Goal: Task Accomplishment & Management: Manage account settings

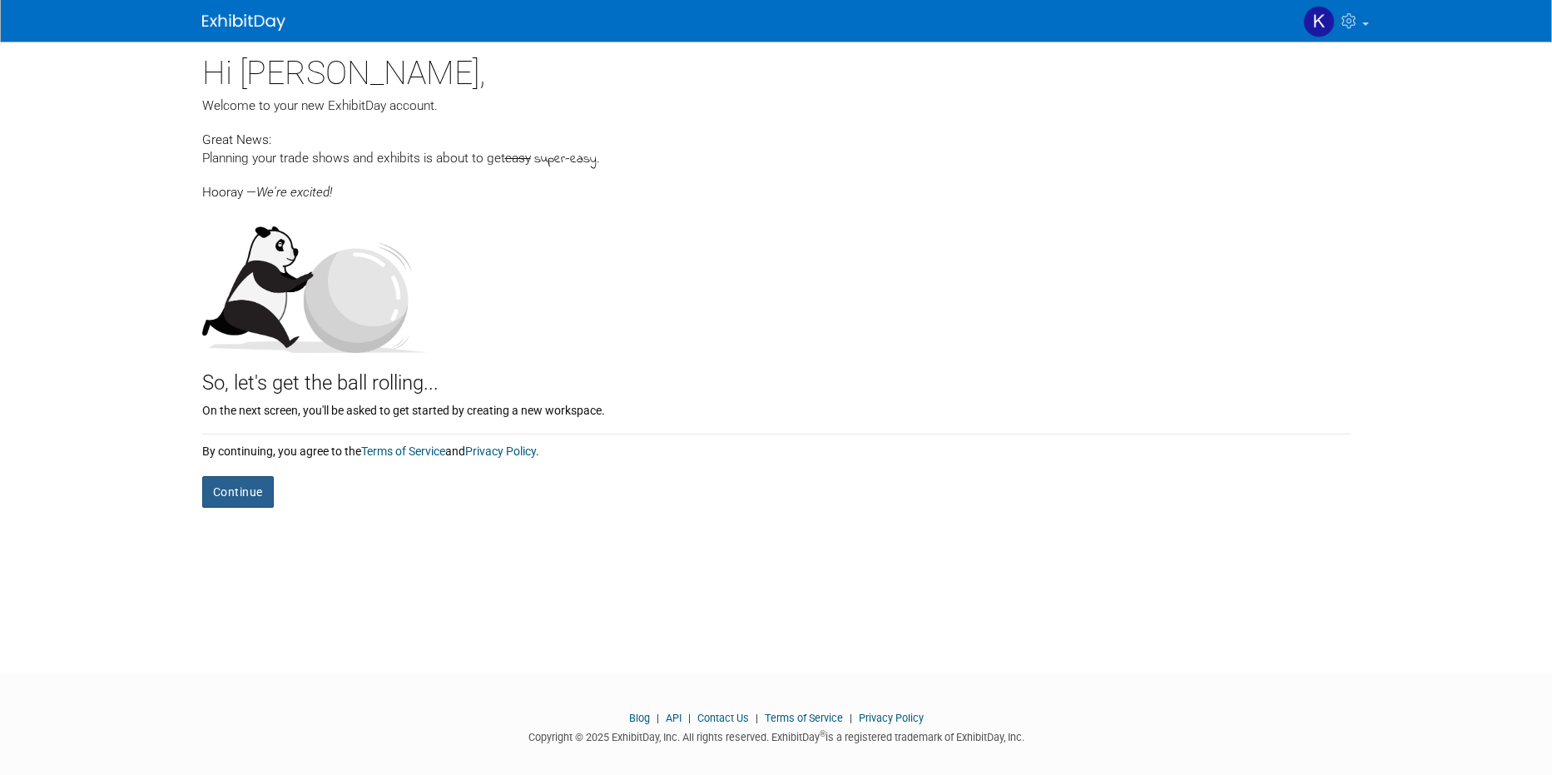
click at [231, 491] on button "Continue" at bounding box center [238, 492] width 72 height 32
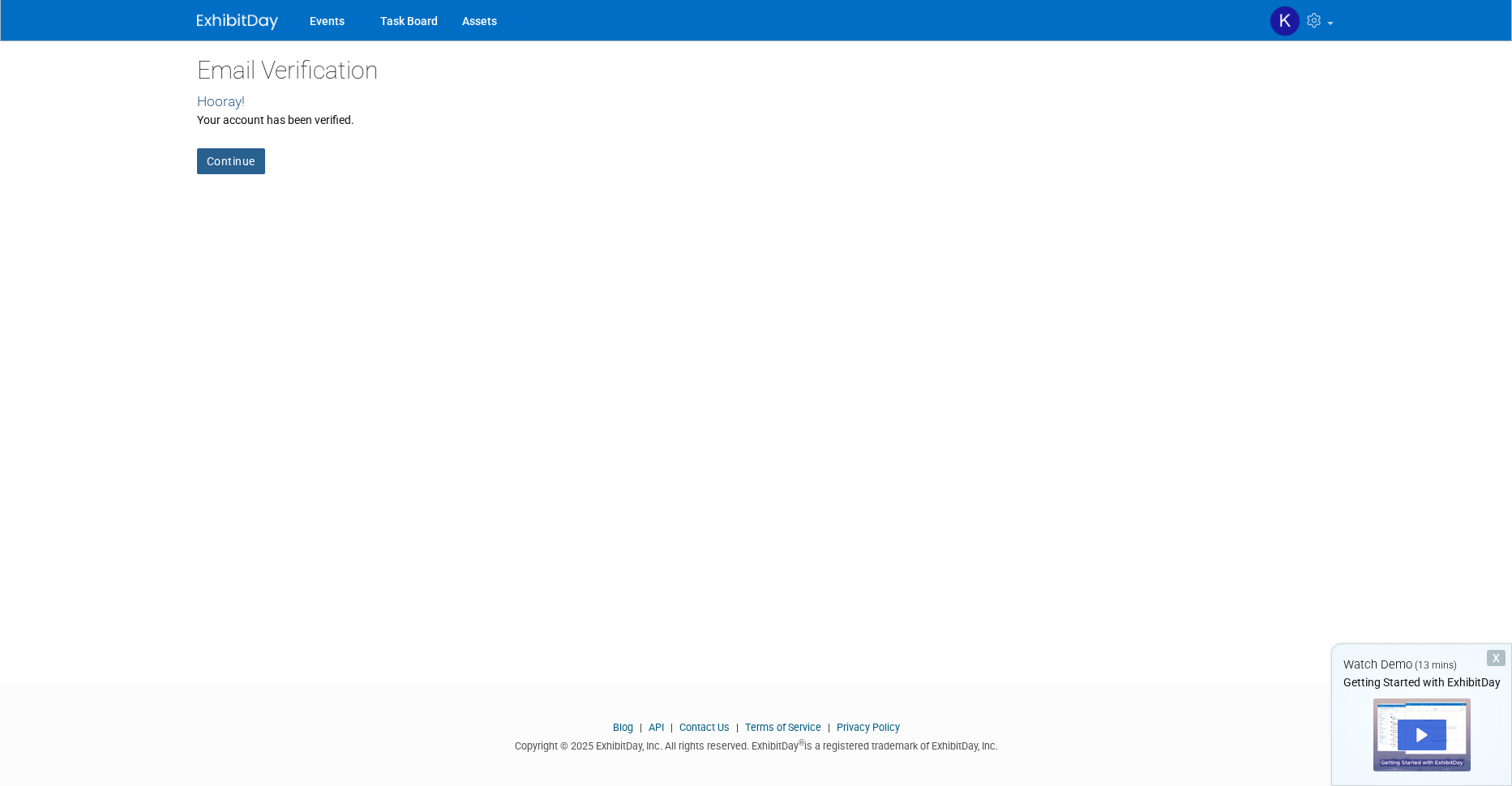
click at [230, 158] on link "Continue" at bounding box center [231, 161] width 68 height 26
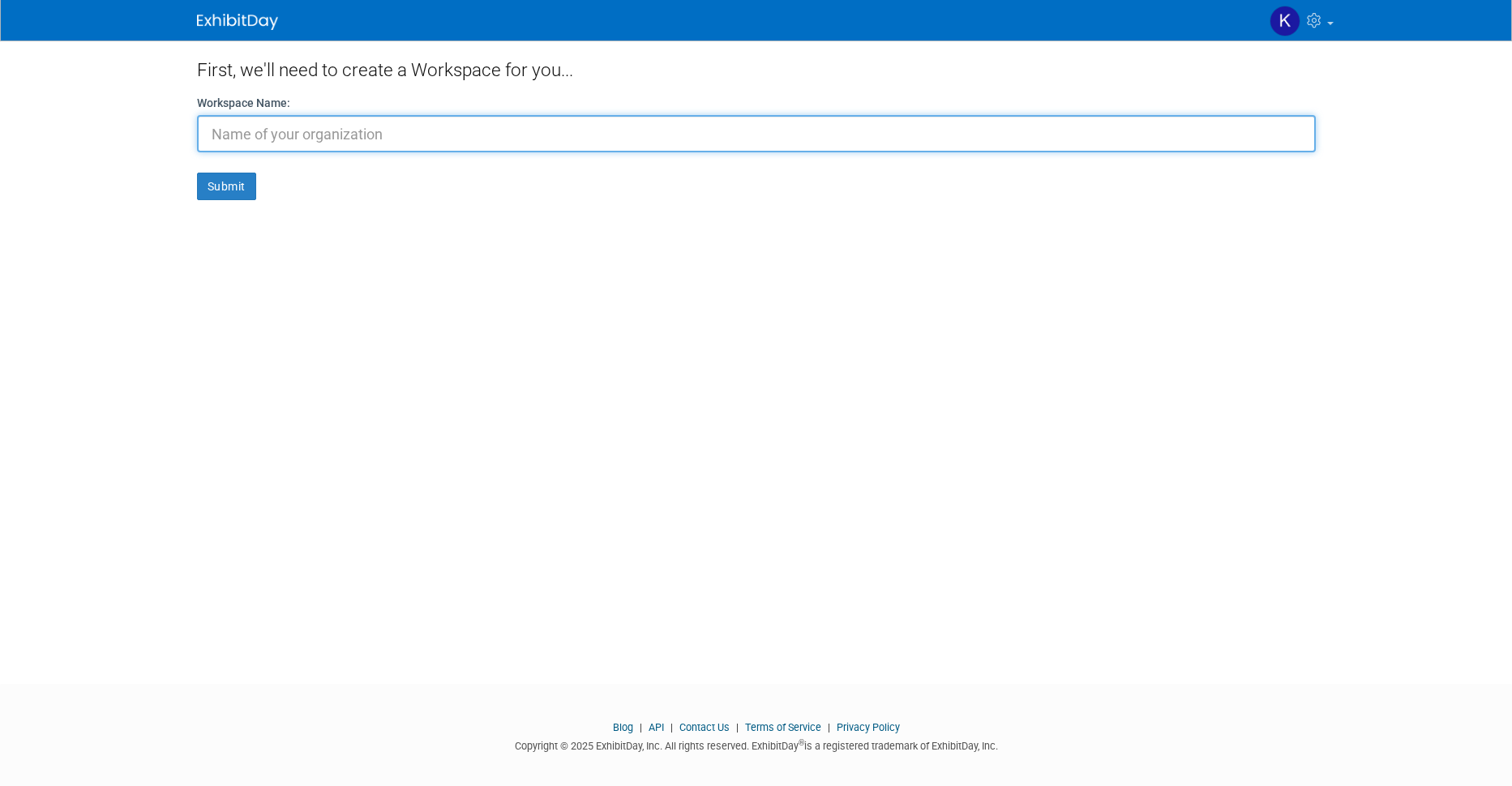
click at [339, 134] on input "text" at bounding box center [756, 133] width 1118 height 37
type input "OMG"
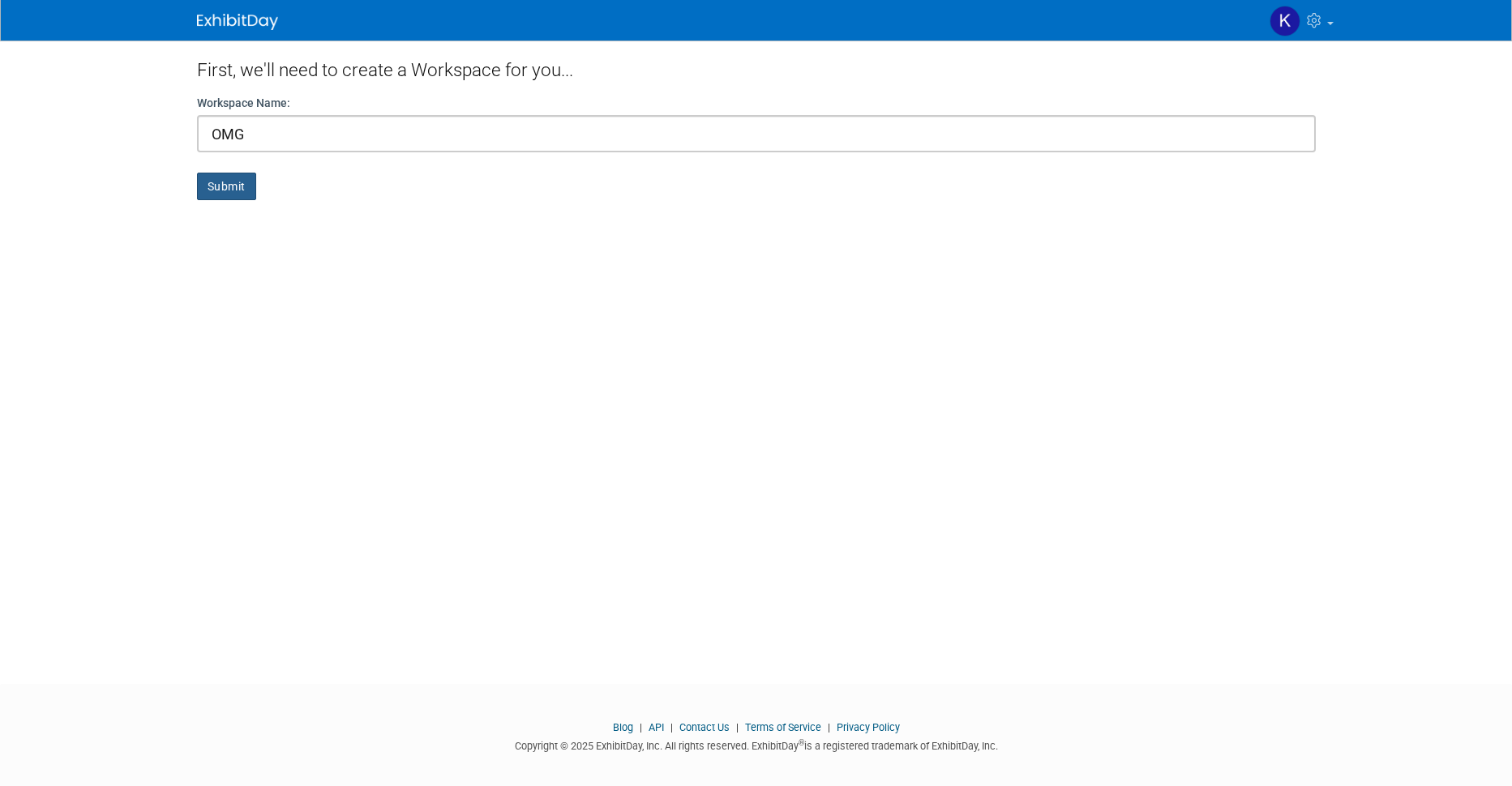
click at [218, 186] on button "Submit" at bounding box center [226, 186] width 59 height 27
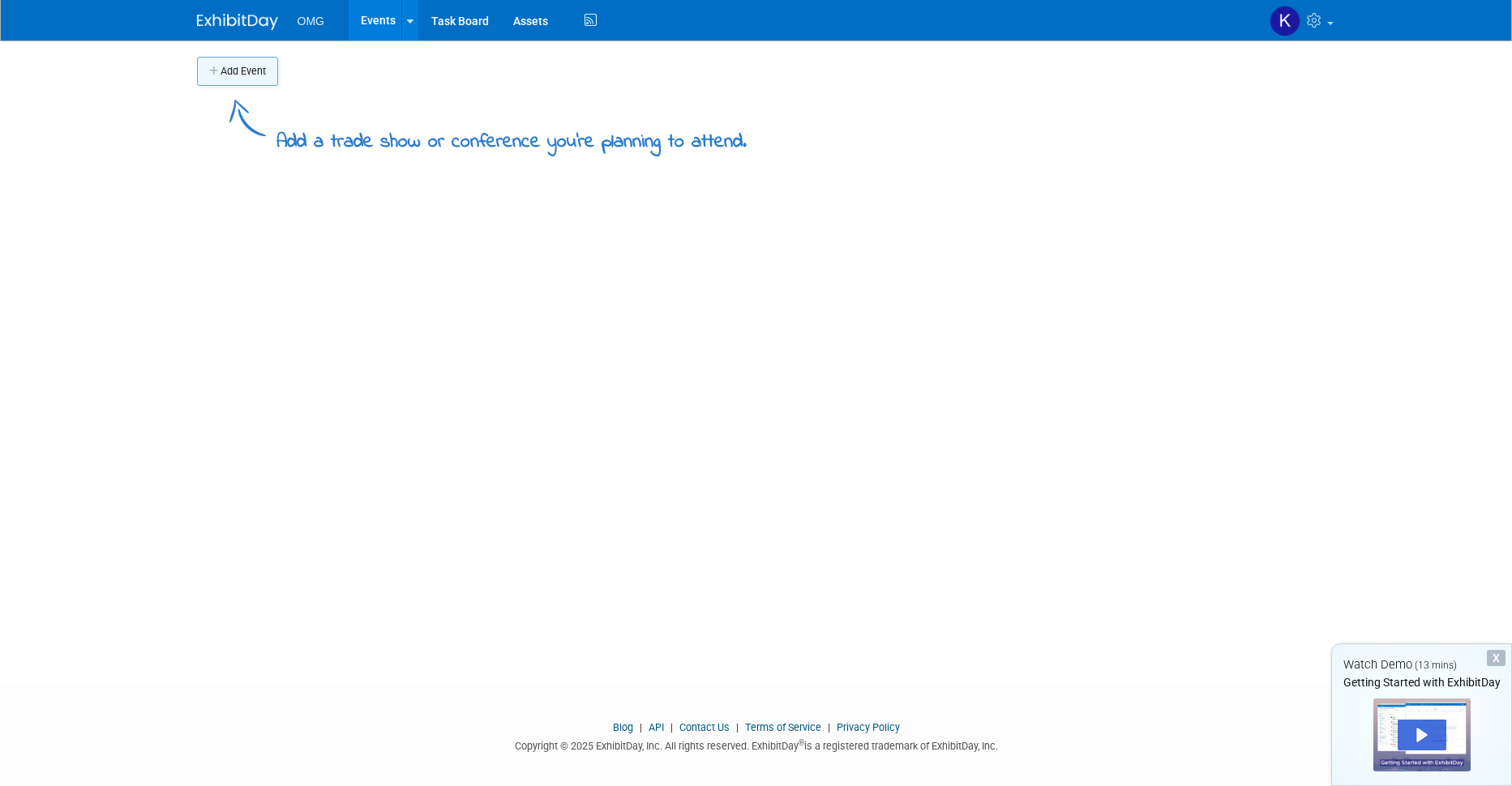
click at [232, 71] on button "Add Event" at bounding box center [237, 71] width 81 height 29
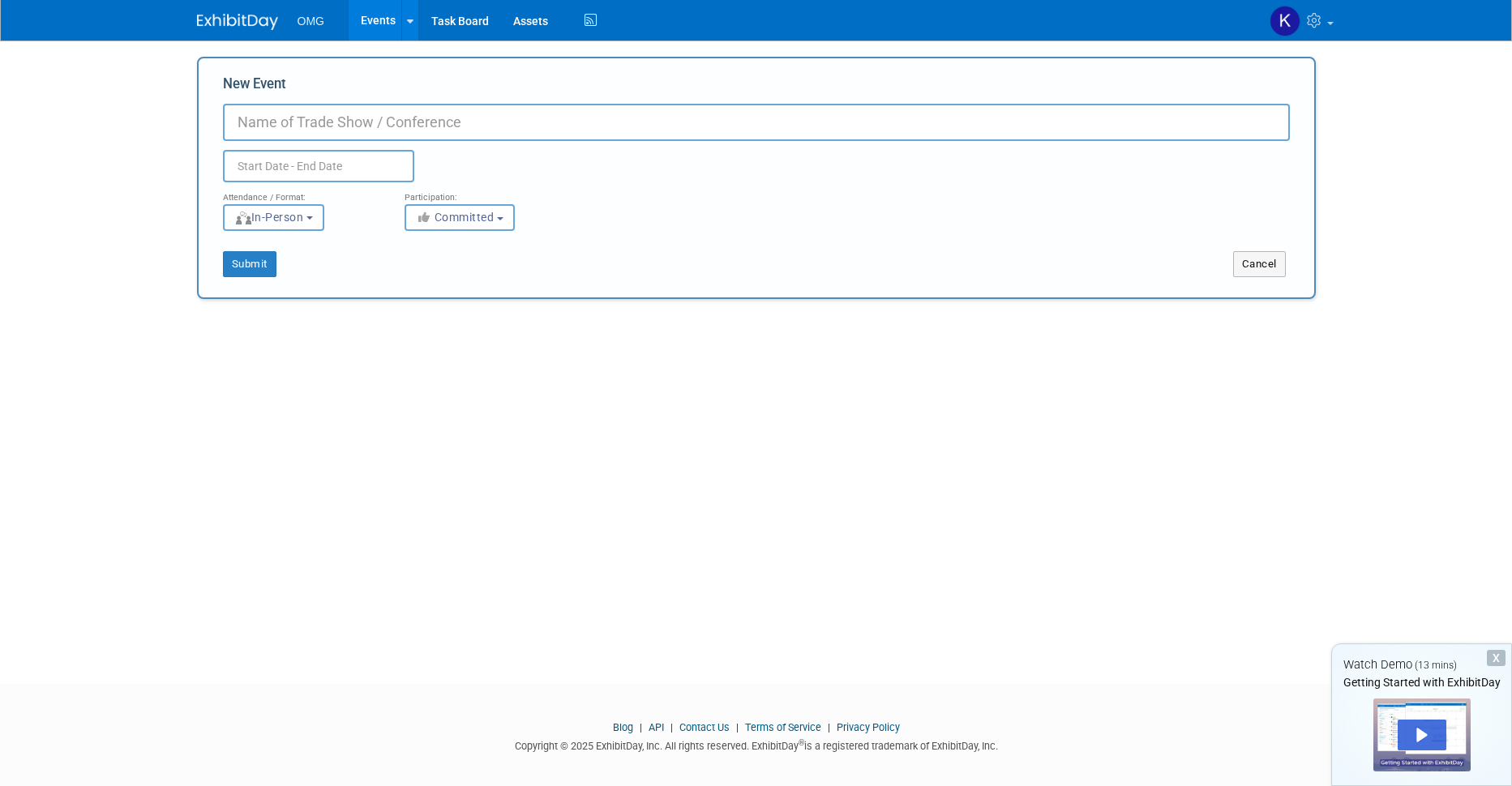
click at [325, 122] on input "New Event" at bounding box center [756, 123] width 1067 height 37
type input "OBJECT MANAGEMENT GROUP"
click at [324, 176] on input "text" at bounding box center [319, 166] width 191 height 32
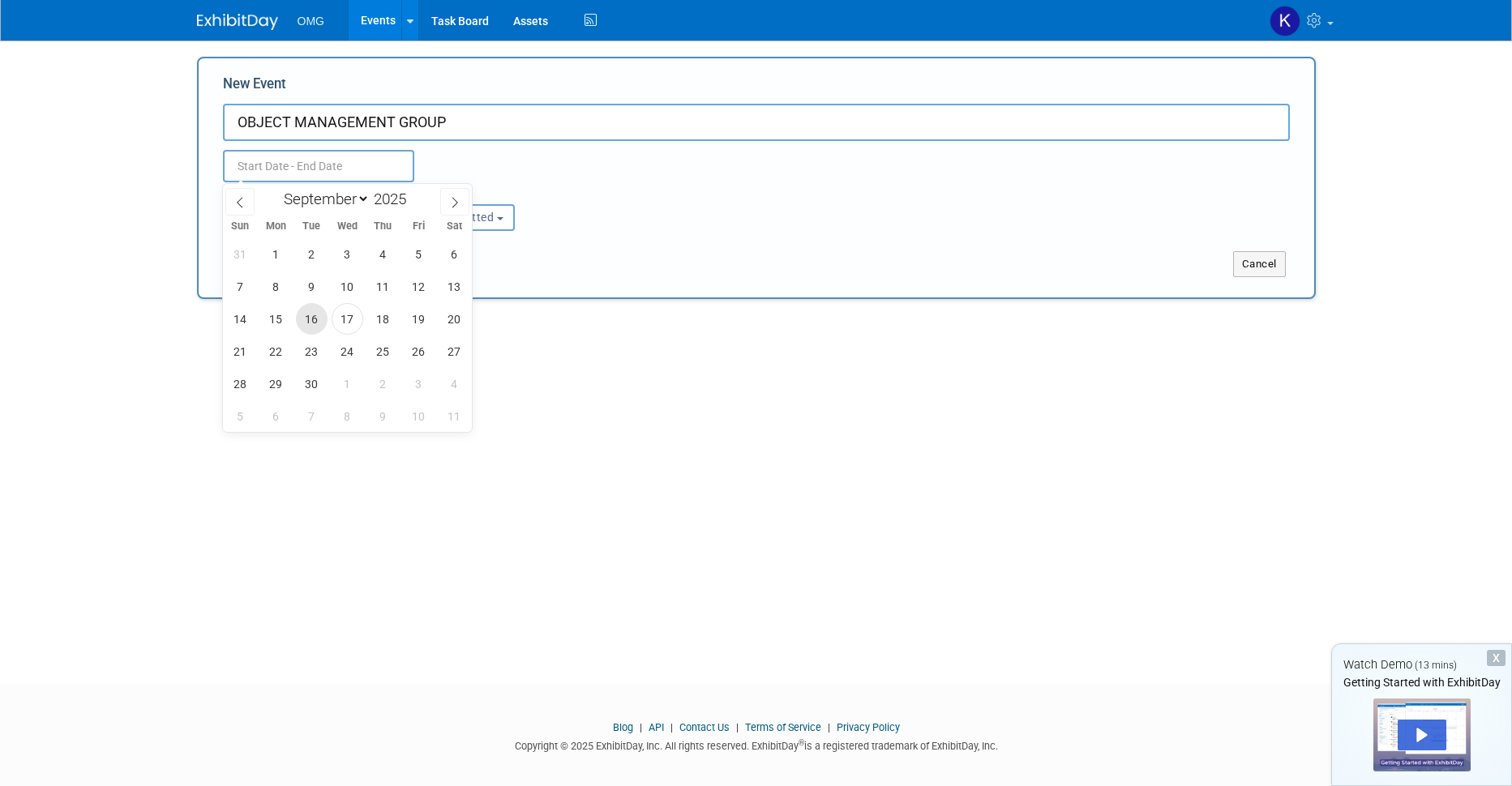
click at [315, 323] on span "16" at bounding box center [312, 318] width 31 height 31
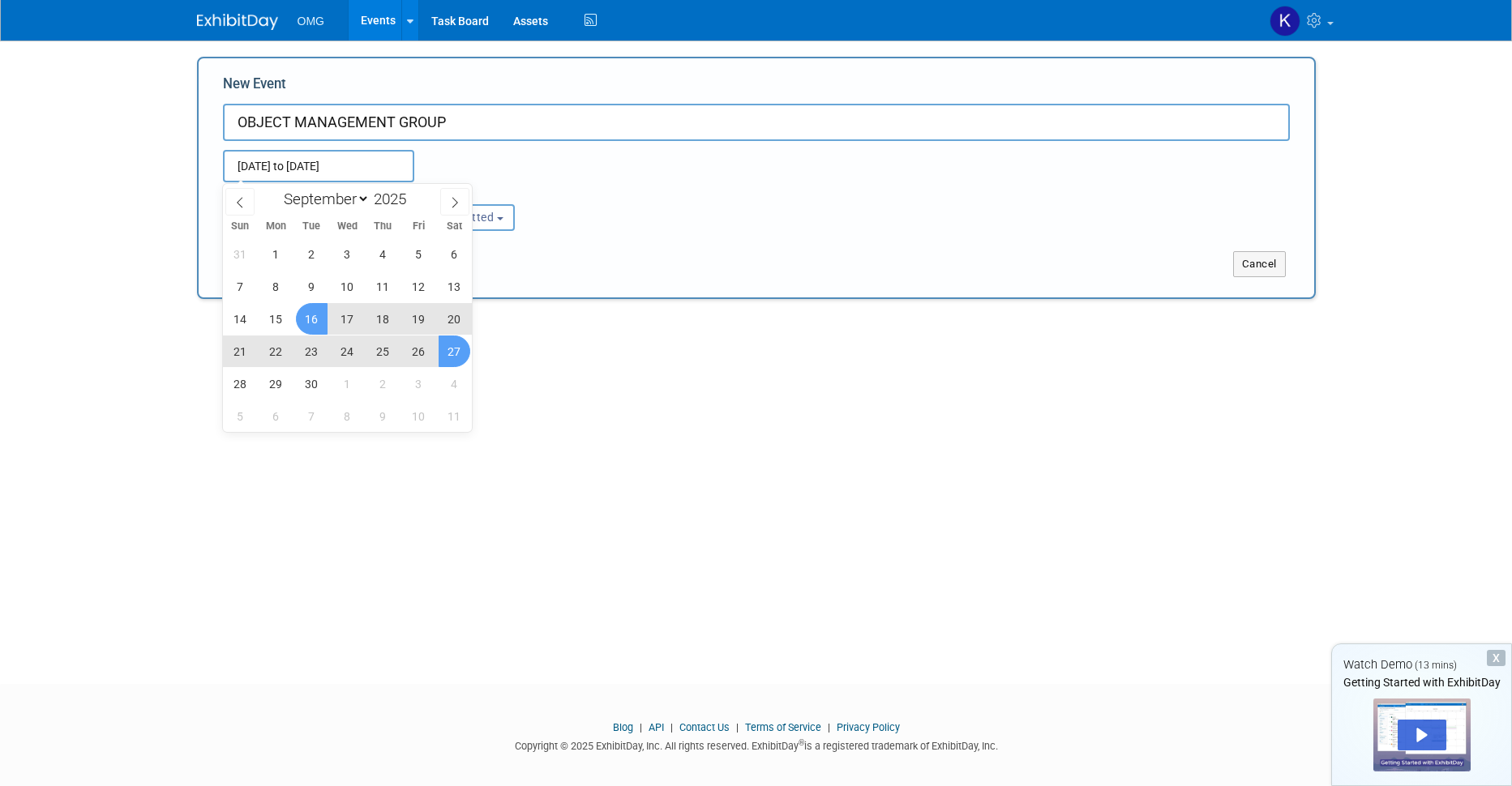
click at [451, 352] on span "27" at bounding box center [454, 351] width 31 height 31
type input "[DATE] to [DATE]"
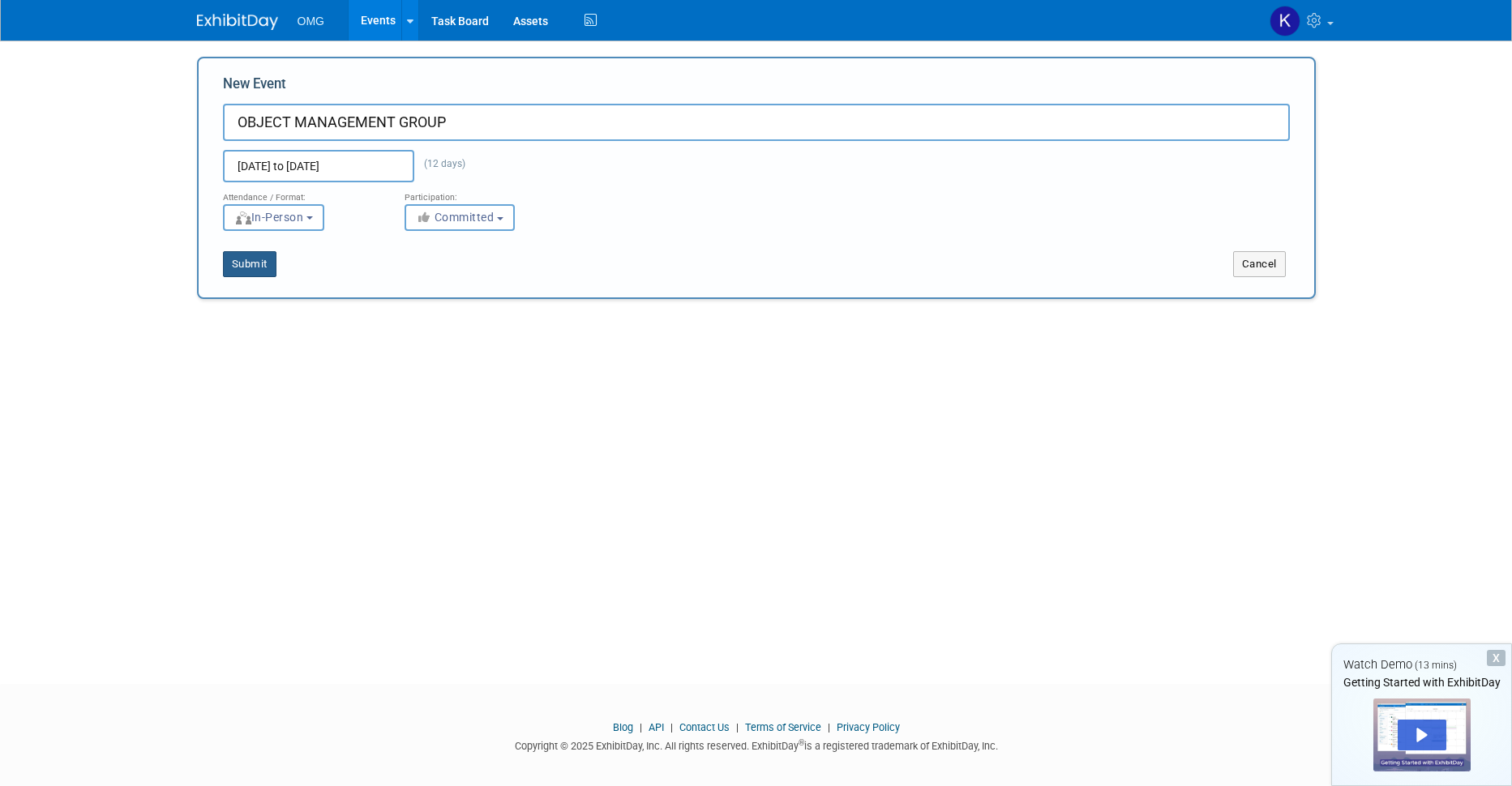
click at [244, 267] on button "Submit" at bounding box center [249, 264] width 54 height 26
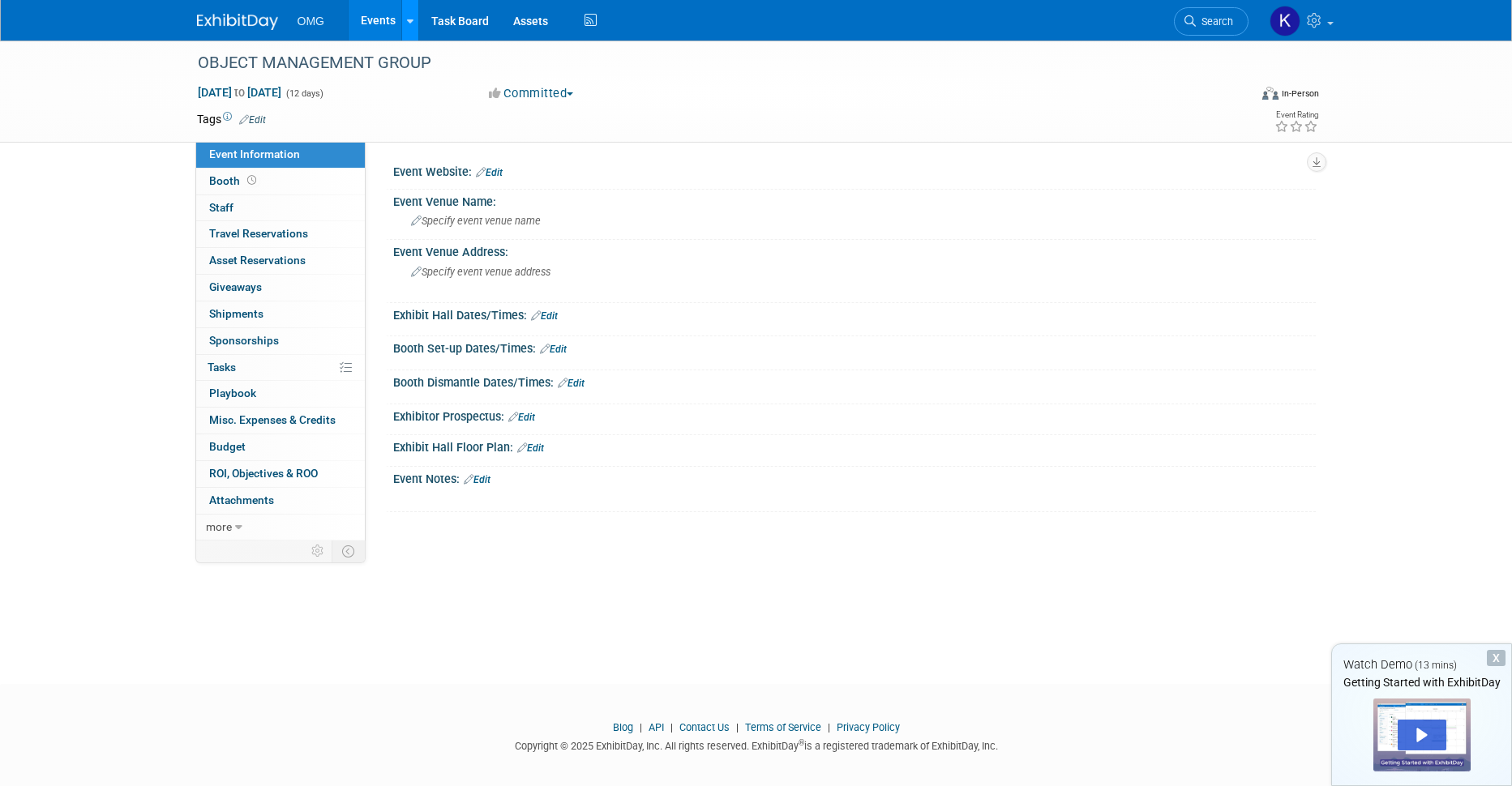
click at [411, 24] on icon at bounding box center [410, 21] width 7 height 11
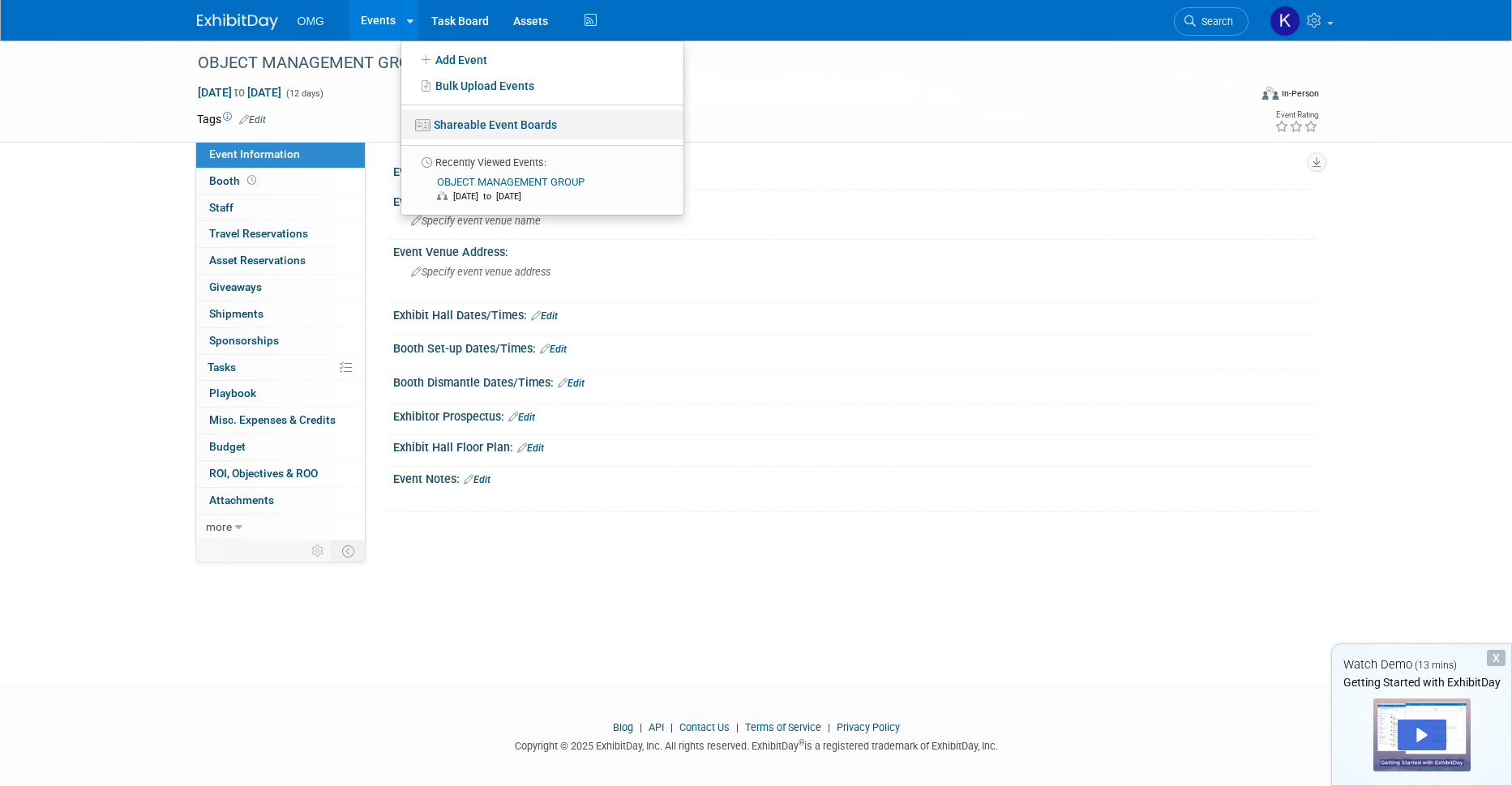
click at [473, 119] on link "Shareable Event Boards" at bounding box center [543, 125] width 283 height 29
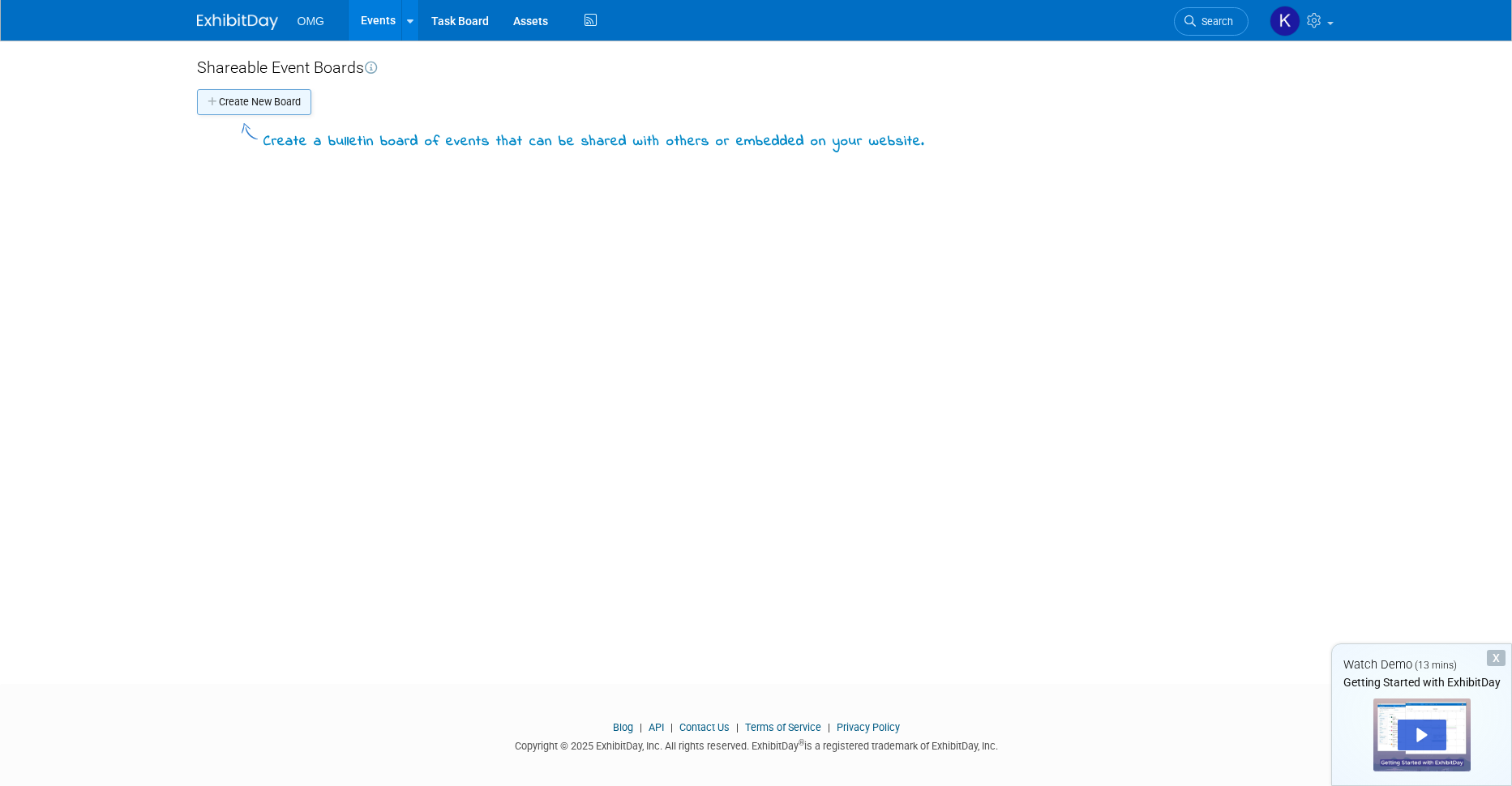
click at [263, 106] on button "Create New Board" at bounding box center [253, 102] width 114 height 26
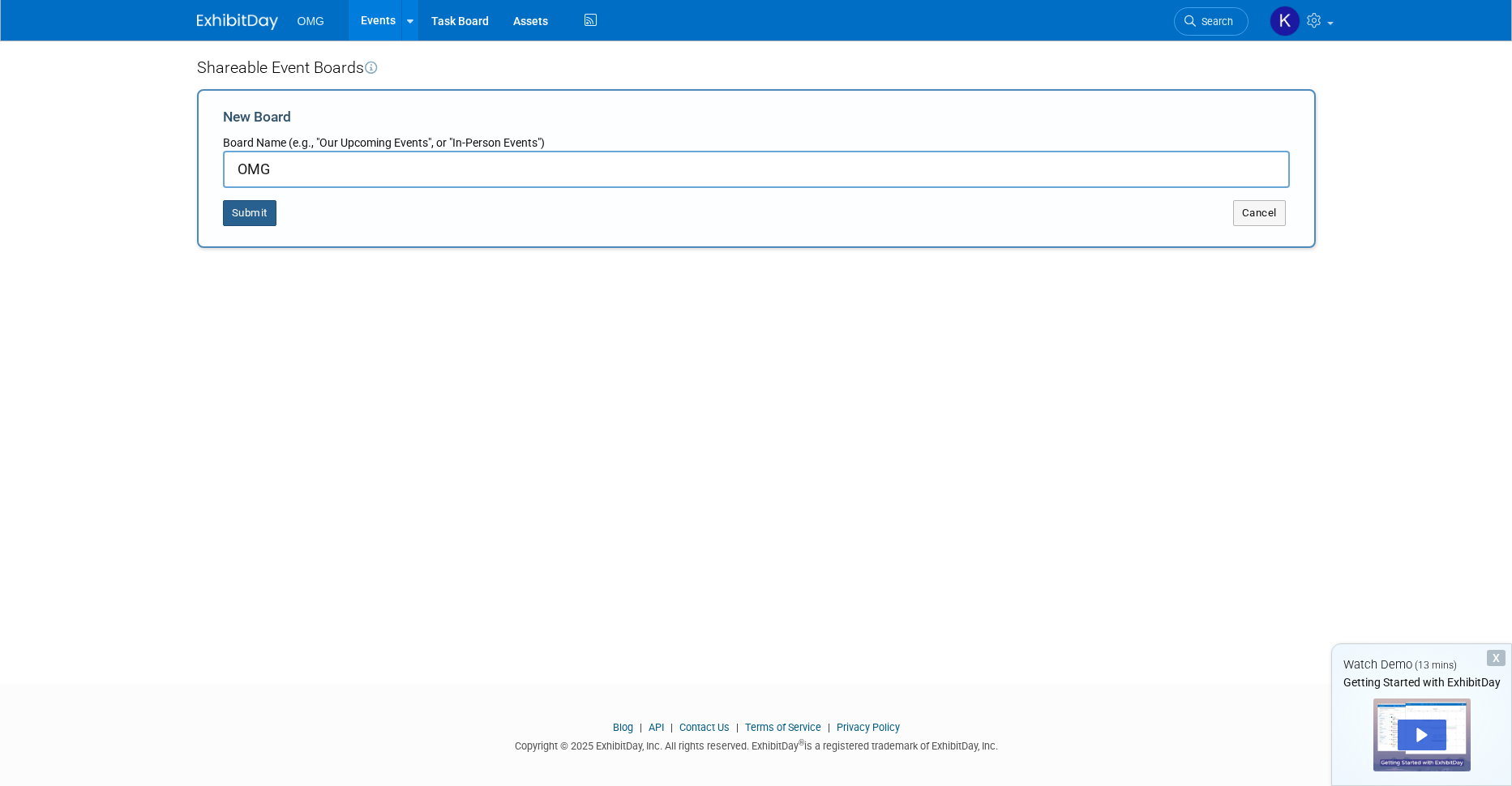
type input "OMG"
click at [240, 213] on button "Submit" at bounding box center [249, 213] width 54 height 26
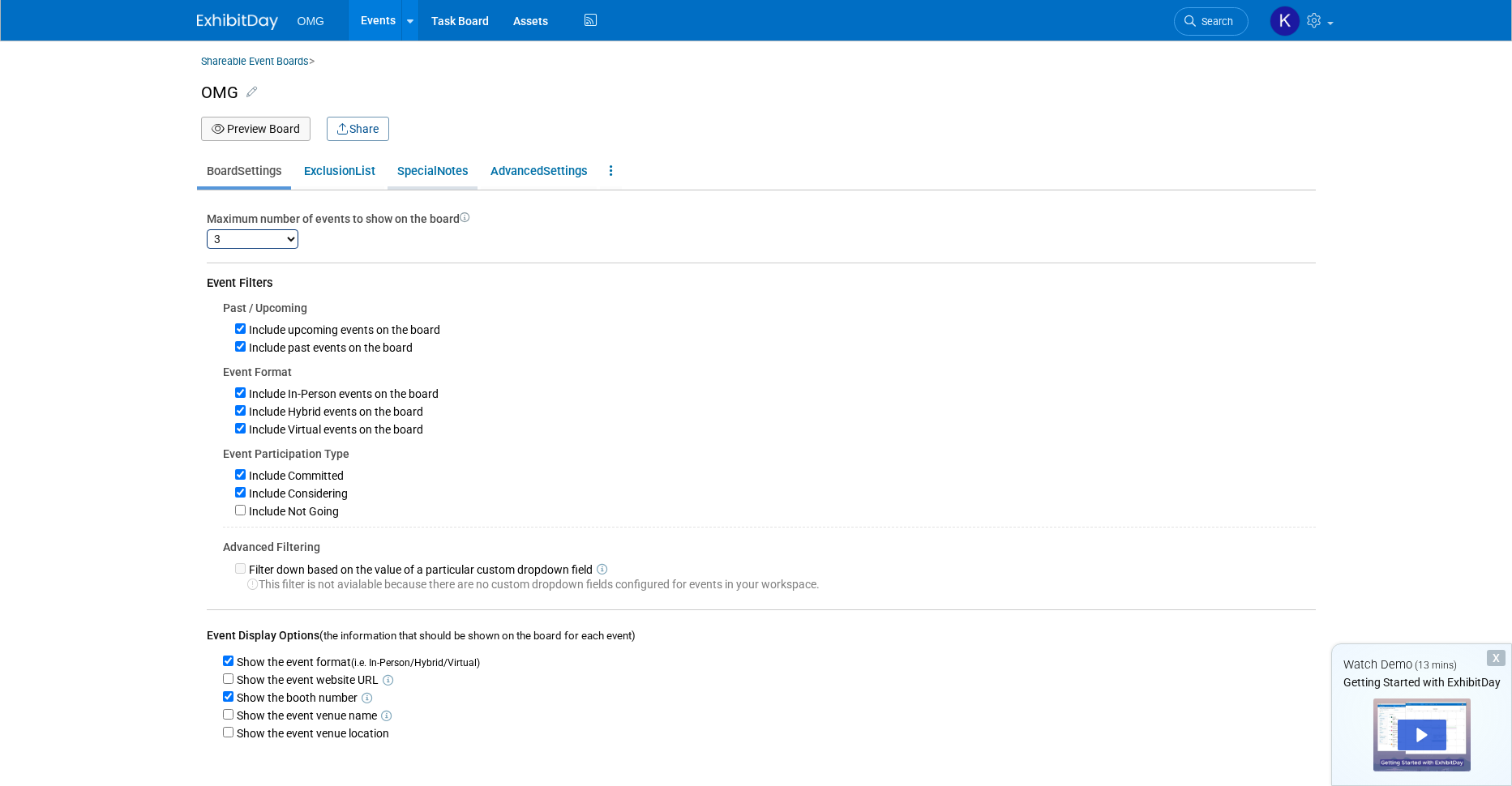
click at [445, 172] on link "Special Notes" at bounding box center [433, 171] width 90 height 31
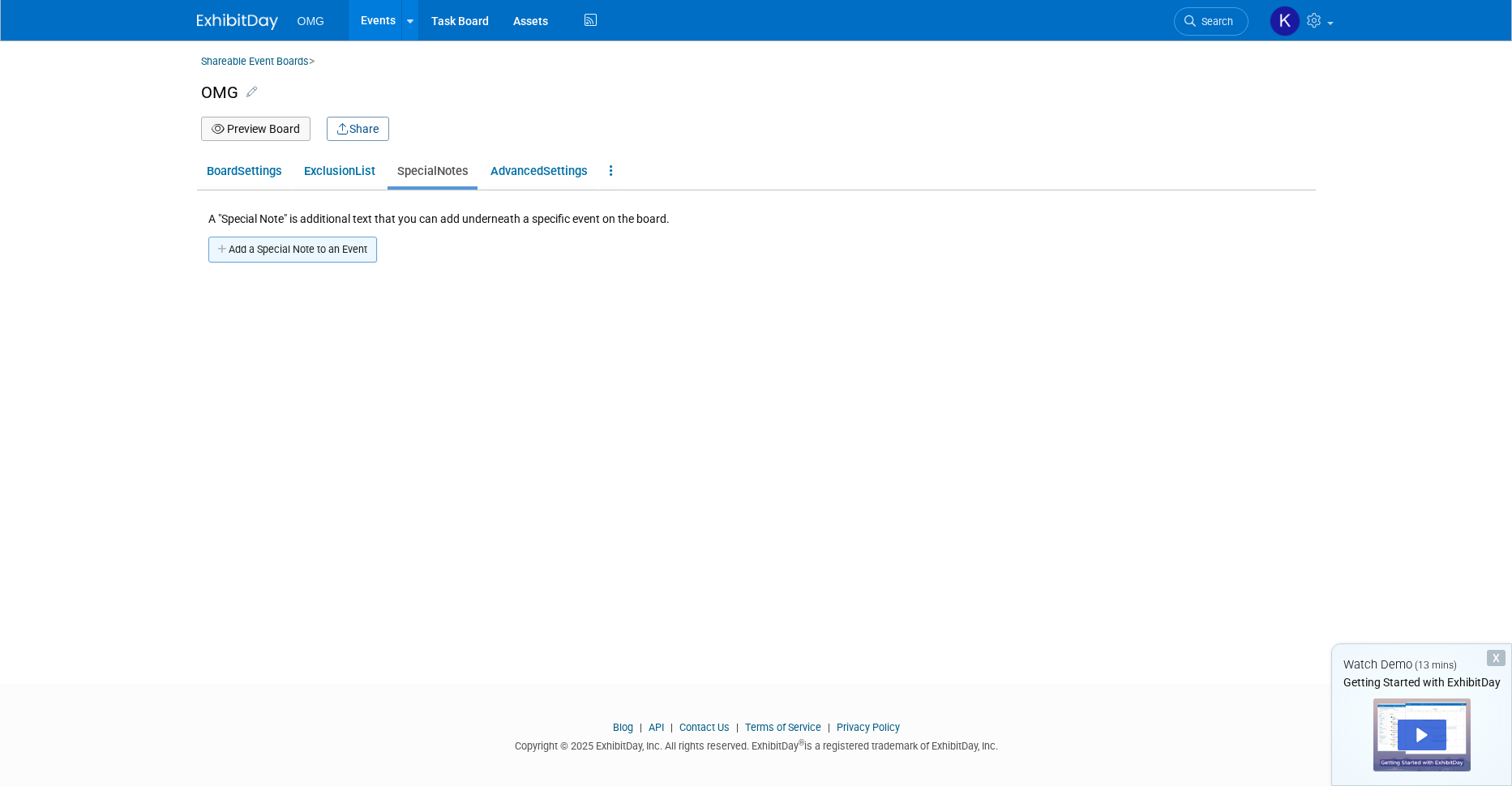
click at [288, 257] on button "Add a Special Note to an Event" at bounding box center [292, 249] width 169 height 26
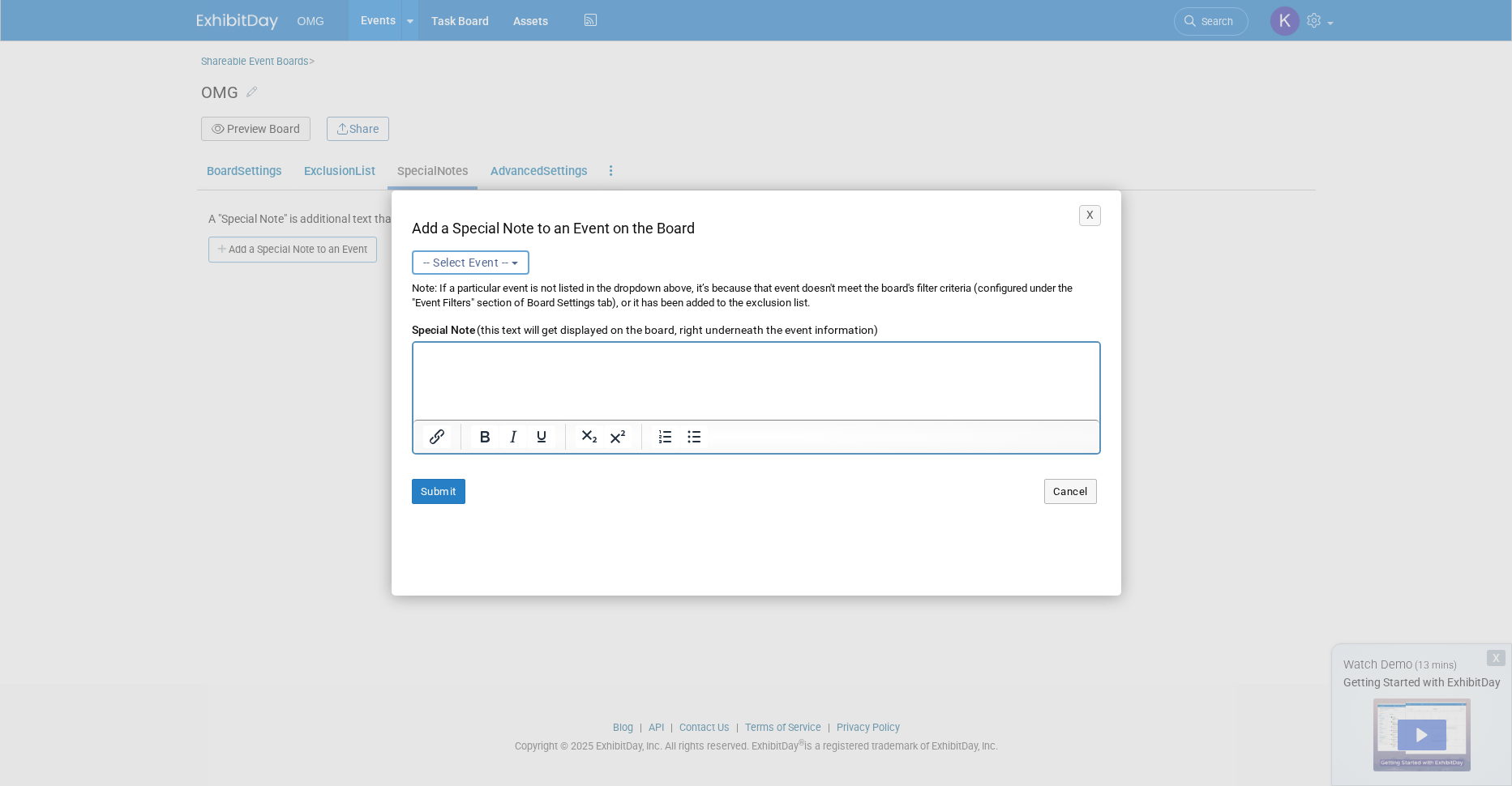
click at [480, 265] on span "-- Select Event --" at bounding box center [466, 262] width 86 height 13
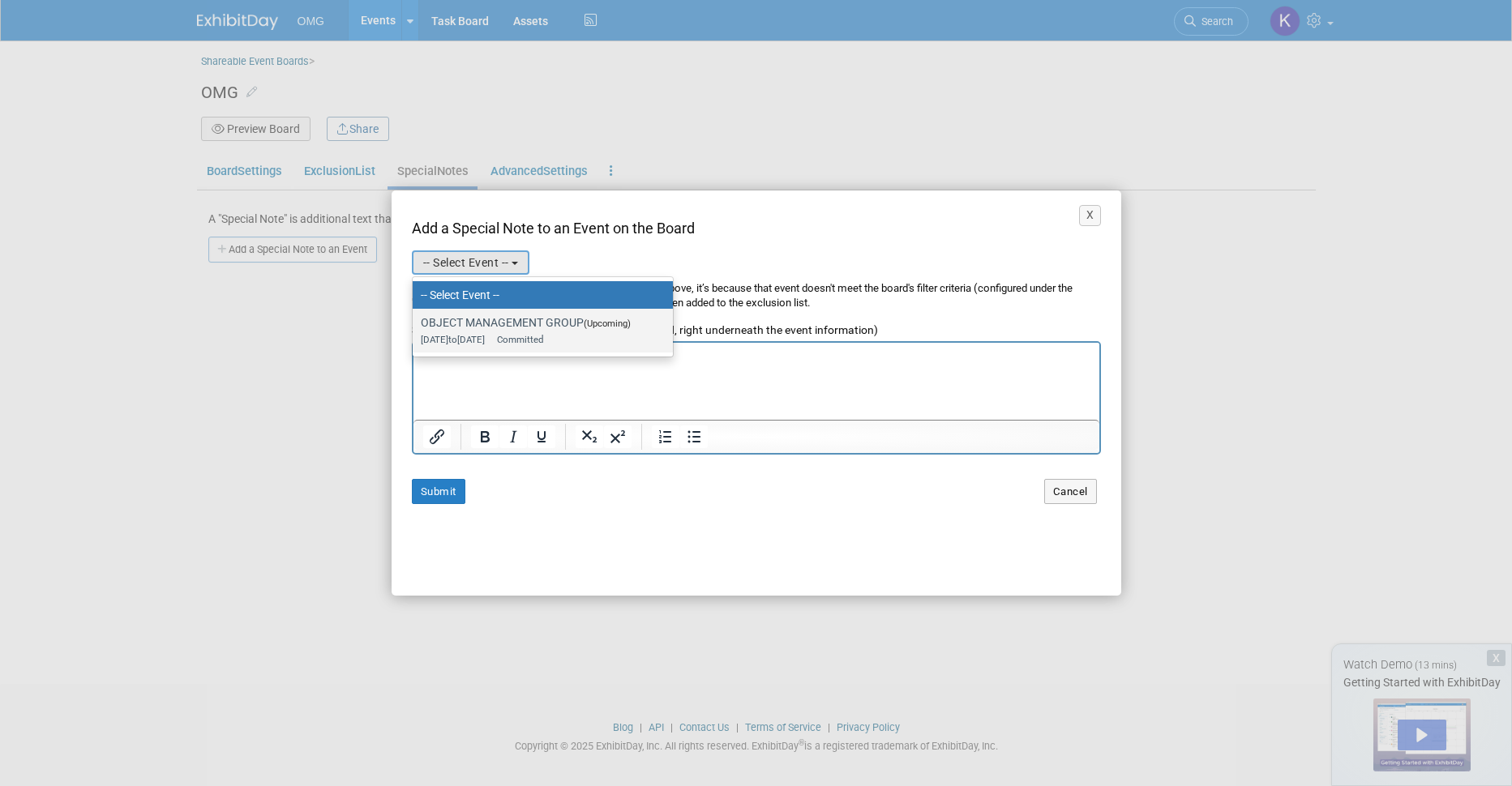
click at [462, 326] on label "OBJECT MANAGEMENT GROUP (Upcoming) Sep 16, 2025 to Sep 27, 2025 Committed" at bounding box center [539, 330] width 236 height 37
click at [415, 326] on input "OBJECT MANAGEMENT GROUP (Upcoming) Sep 16, 2025 to Sep 27, 2025 Committed" at bounding box center [409, 322] width 11 height 11
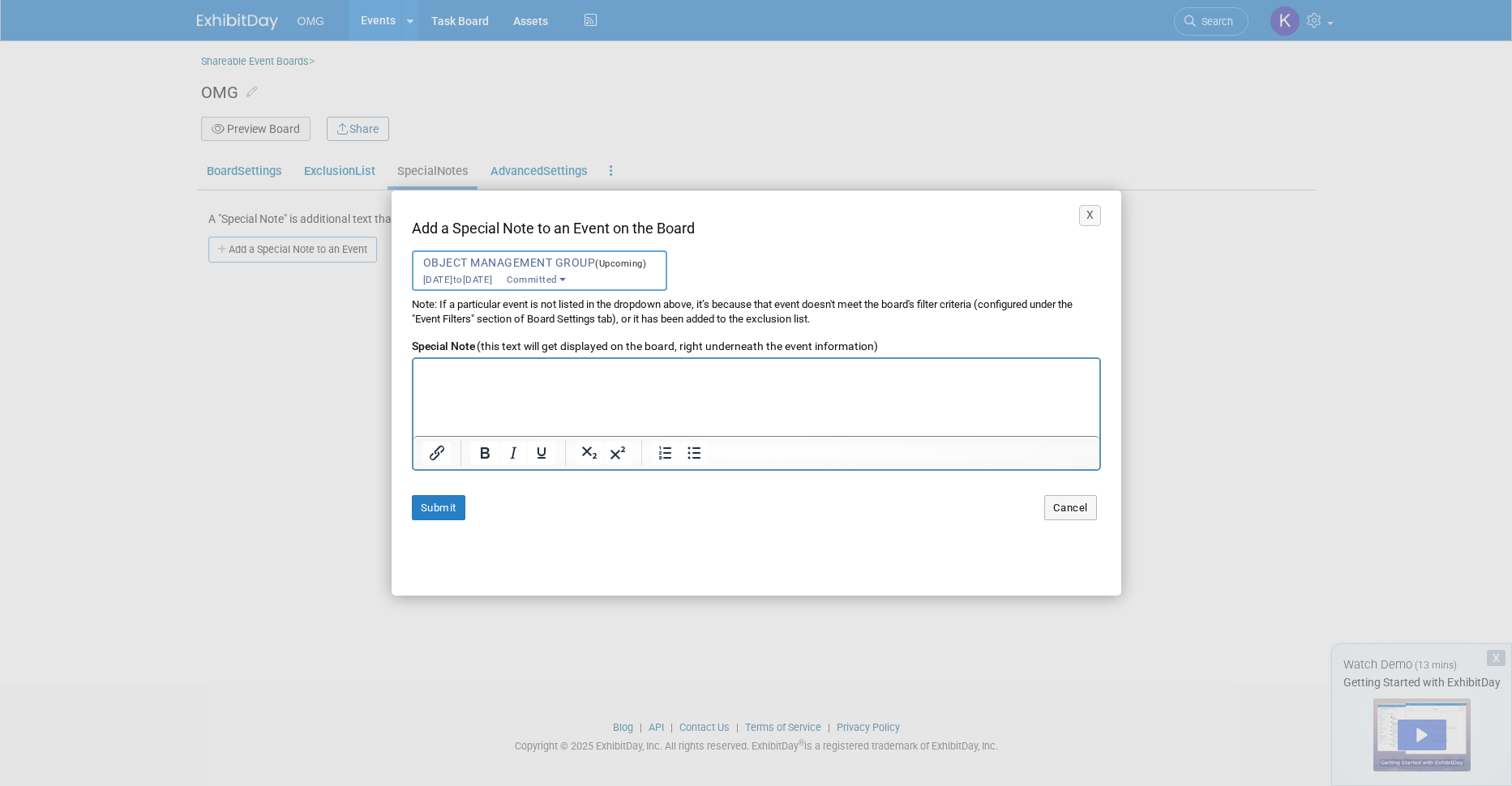
select select "11152749"
click at [469, 381] on html at bounding box center [756, 370] width 686 height 21
click at [474, 393] on p ". . . Ron Zahavi has shared an e-document with you. Click "VIEW PDF ONLINE" to …" at bounding box center [756, 320] width 668 height 236
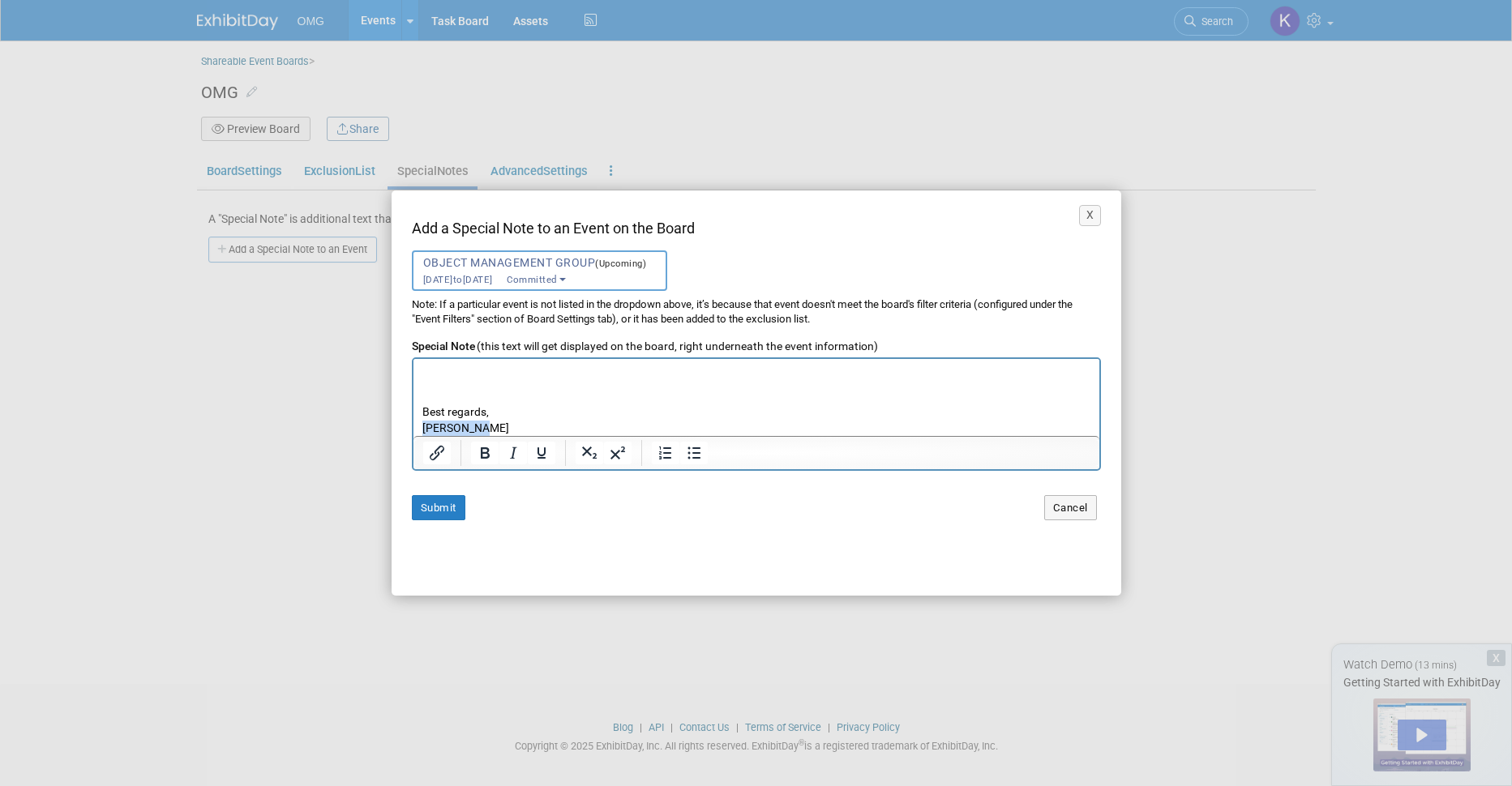
drag, startPoint x: 484, startPoint y: 429, endPoint x: 417, endPoint y: 427, distance: 67.0
click at [417, 427] on html ". . . Ron Zahavi has shared an e-document with you. Click "VIEW PDF ONLINE" to …" at bounding box center [756, 315] width 686 height 243
drag, startPoint x: 523, startPoint y: 427, endPoint x: 420, endPoint y: 422, distance: 103.1
click at [420, 422] on html ". . . Ron Zahavi has shared an e-document with you. Click "VIEW PDF ONLINE" to …" at bounding box center [756, 315] width 686 height 243
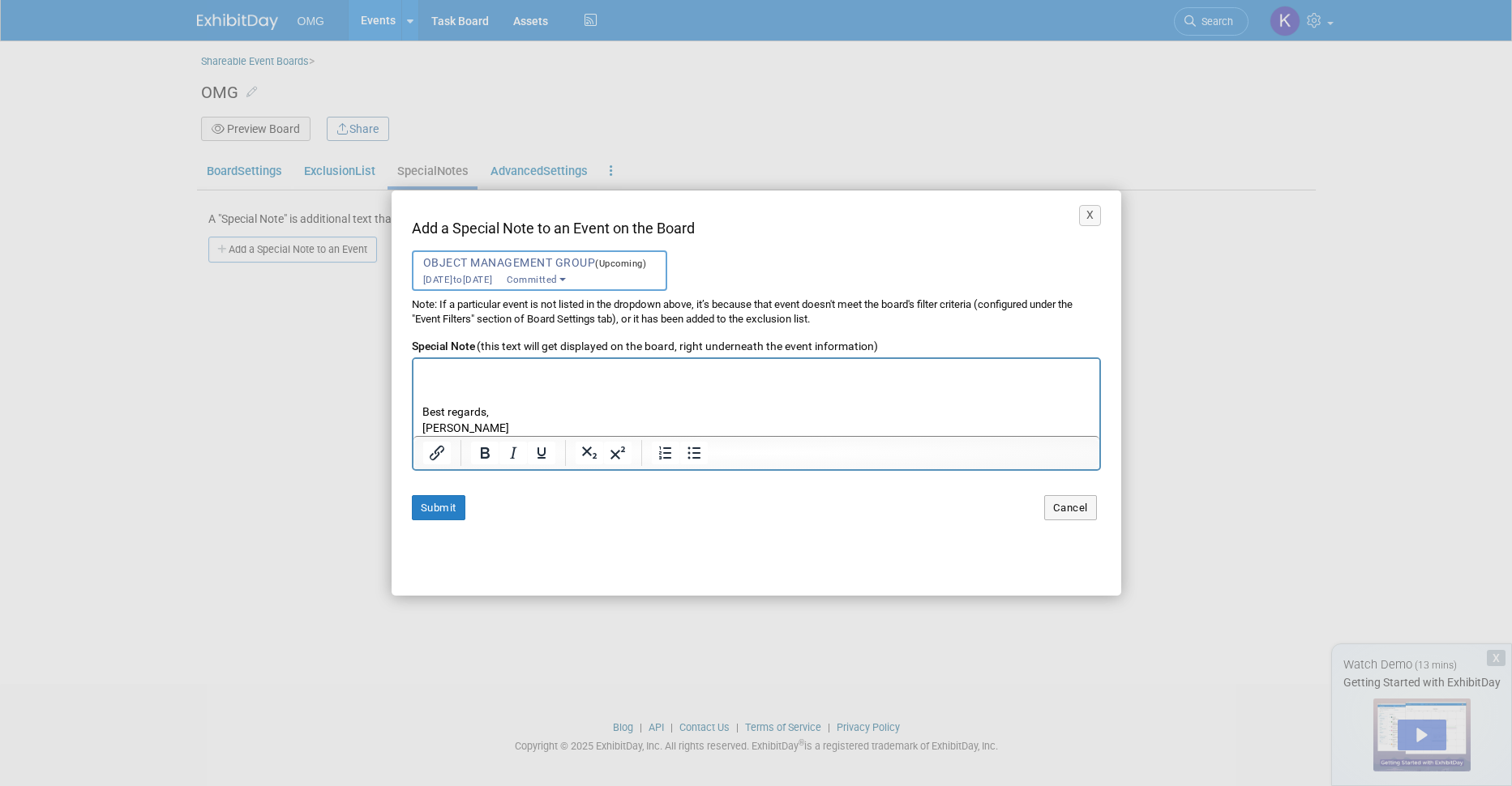
drag, startPoint x: 515, startPoint y: 426, endPoint x: 421, endPoint y: 429, distance: 94.0
click at [422, 429] on p ". . . Ron Zahavi has shared an e-document with you. Click "VIEW PDF ONLINE" to …" at bounding box center [756, 318] width 668 height 236
copy p "Karen Quatromoni"
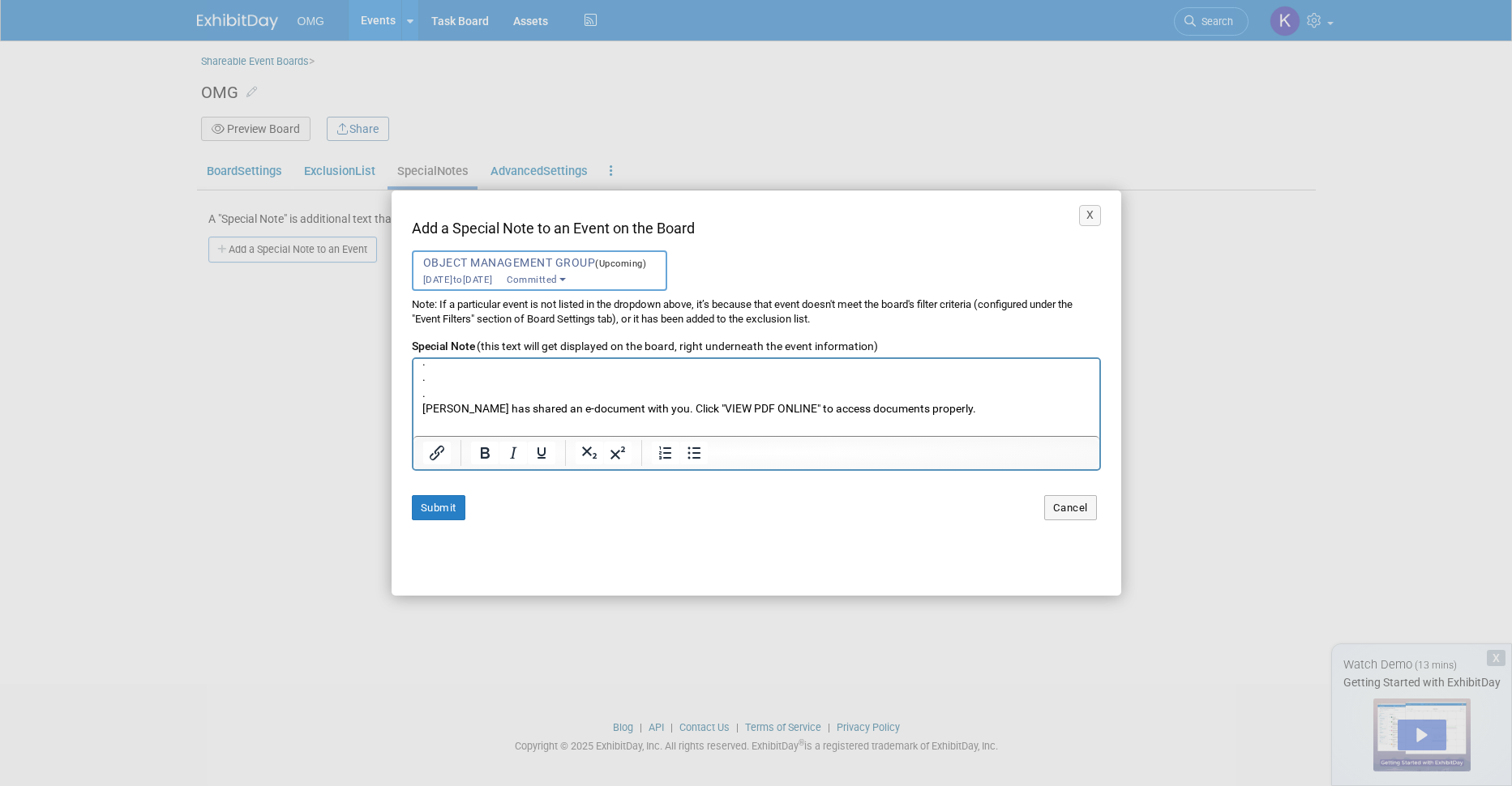
scroll to position [0, 0]
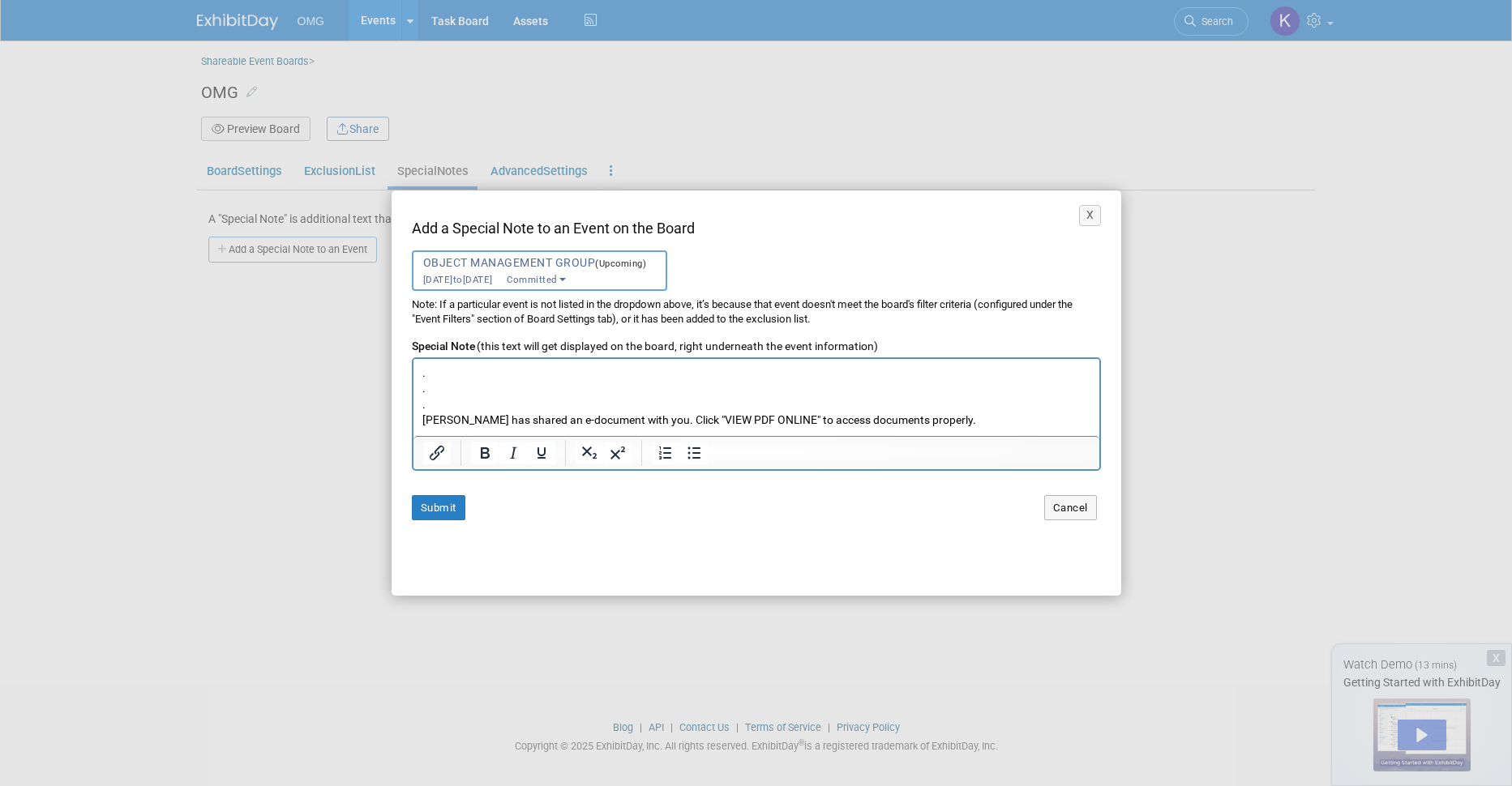
click at [476, 420] on p ". . . Ron Zahavi has shared an e-document with you. Click "VIEW PDF ONLINE" to …" at bounding box center [756, 483] width 668 height 236
drag, startPoint x: 476, startPoint y: 420, endPoint x: 423, endPoint y: 411, distance: 53.8
click at [423, 411] on p ". . . Ron Zahavi has shared an e-document with you. Click "VIEW PDF ONLINE" to …" at bounding box center [756, 477] width 668 height 236
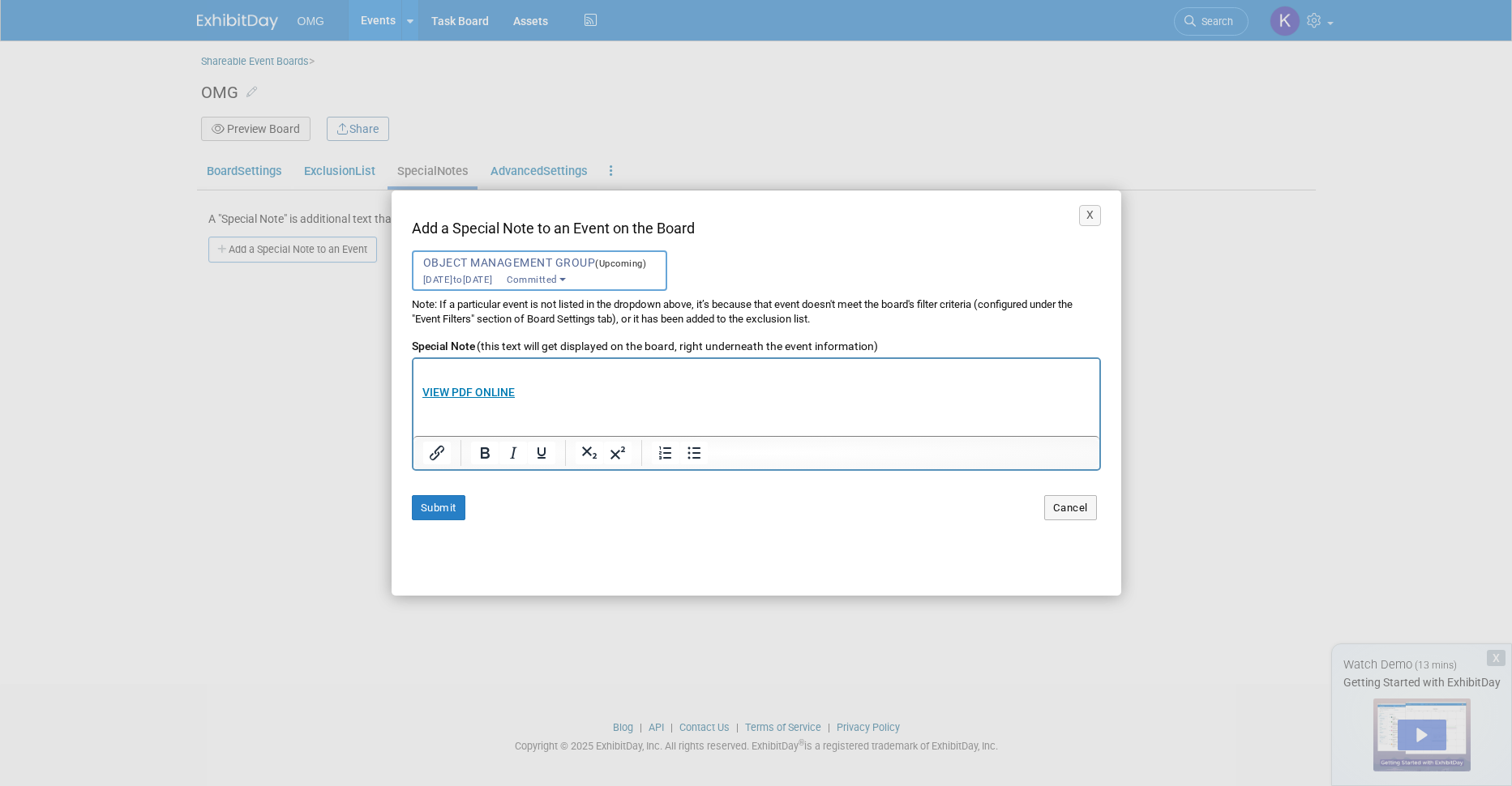
scroll to position [89, 0]
click at [480, 398] on b "VIEW PDF ONLINE" at bounding box center [468, 394] width 93 height 13
click at [810, 392] on p ". . . Karen Quatromoni has shared an e-document with you. Click "VIEW PDF ONLIN…" at bounding box center [756, 395] width 668 height 236
click at [433, 505] on button "Submit" at bounding box center [438, 507] width 54 height 25
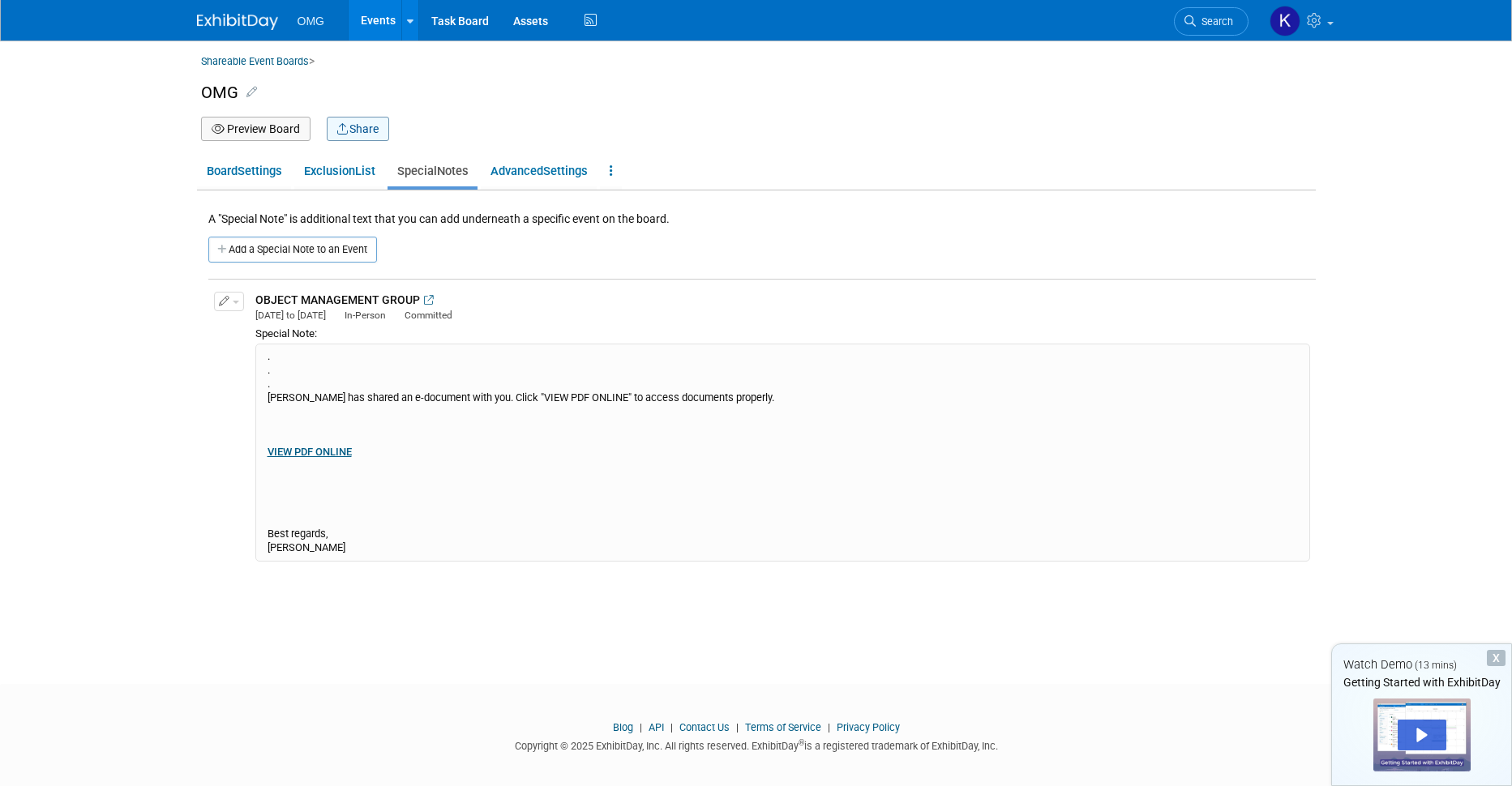
click at [359, 125] on button "Share" at bounding box center [358, 129] width 62 height 24
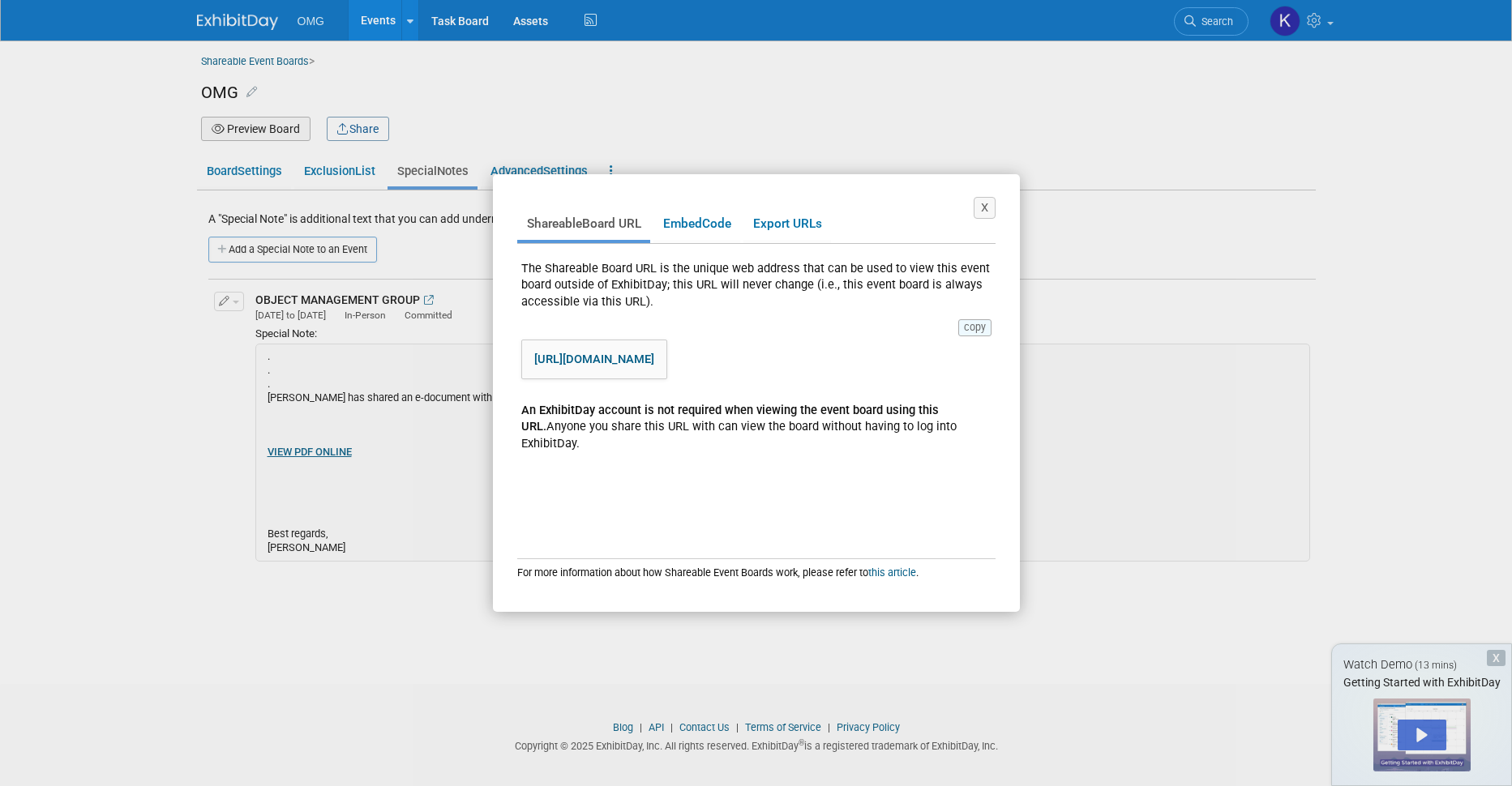
click at [977, 326] on button "copy" at bounding box center [974, 327] width 33 height 17
